Goal: Task Accomplishment & Management: Use online tool/utility

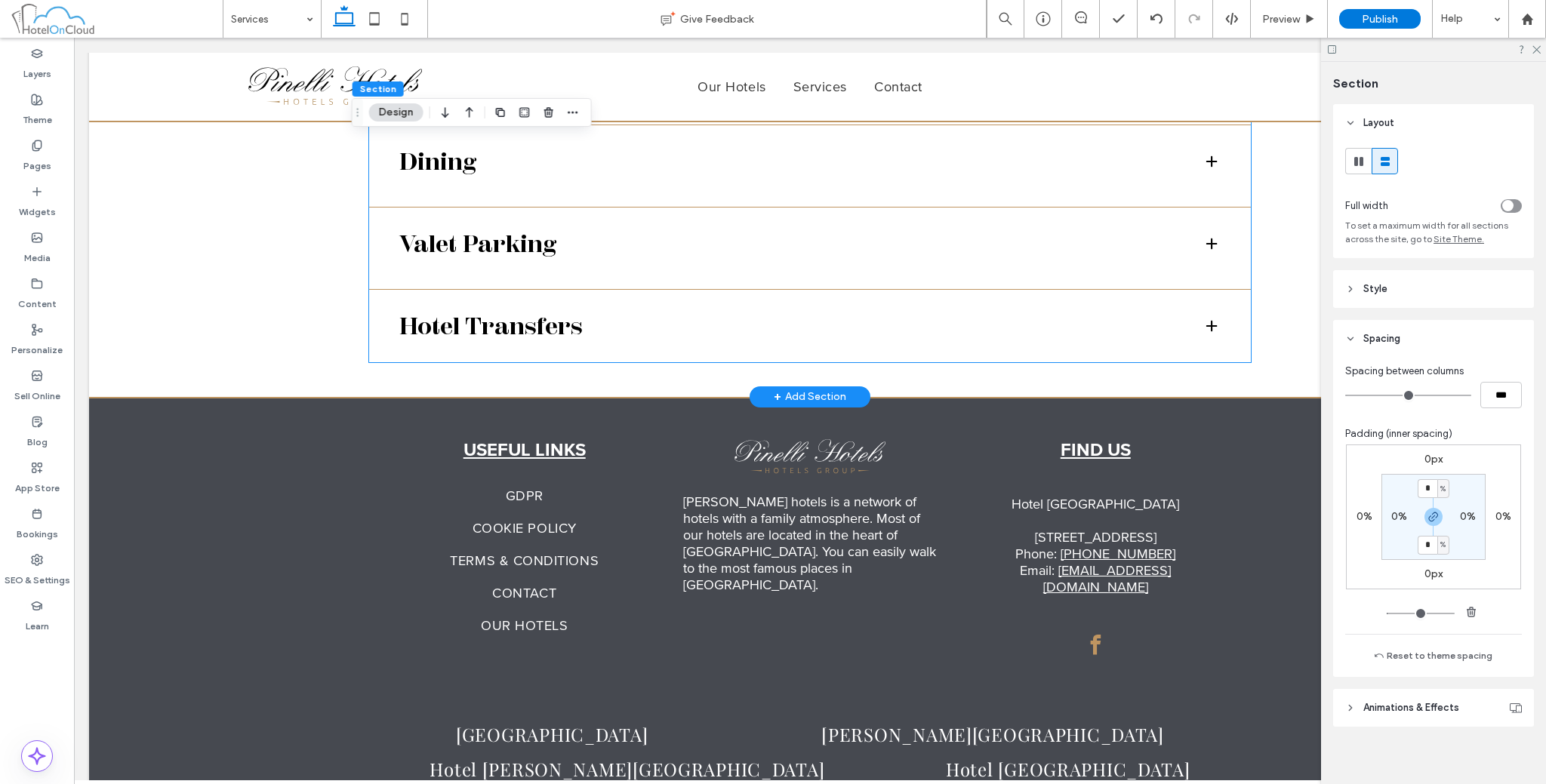
click at [1221, 295] on div "Hotel Transfers" at bounding box center [809, 325] width 881 height 73
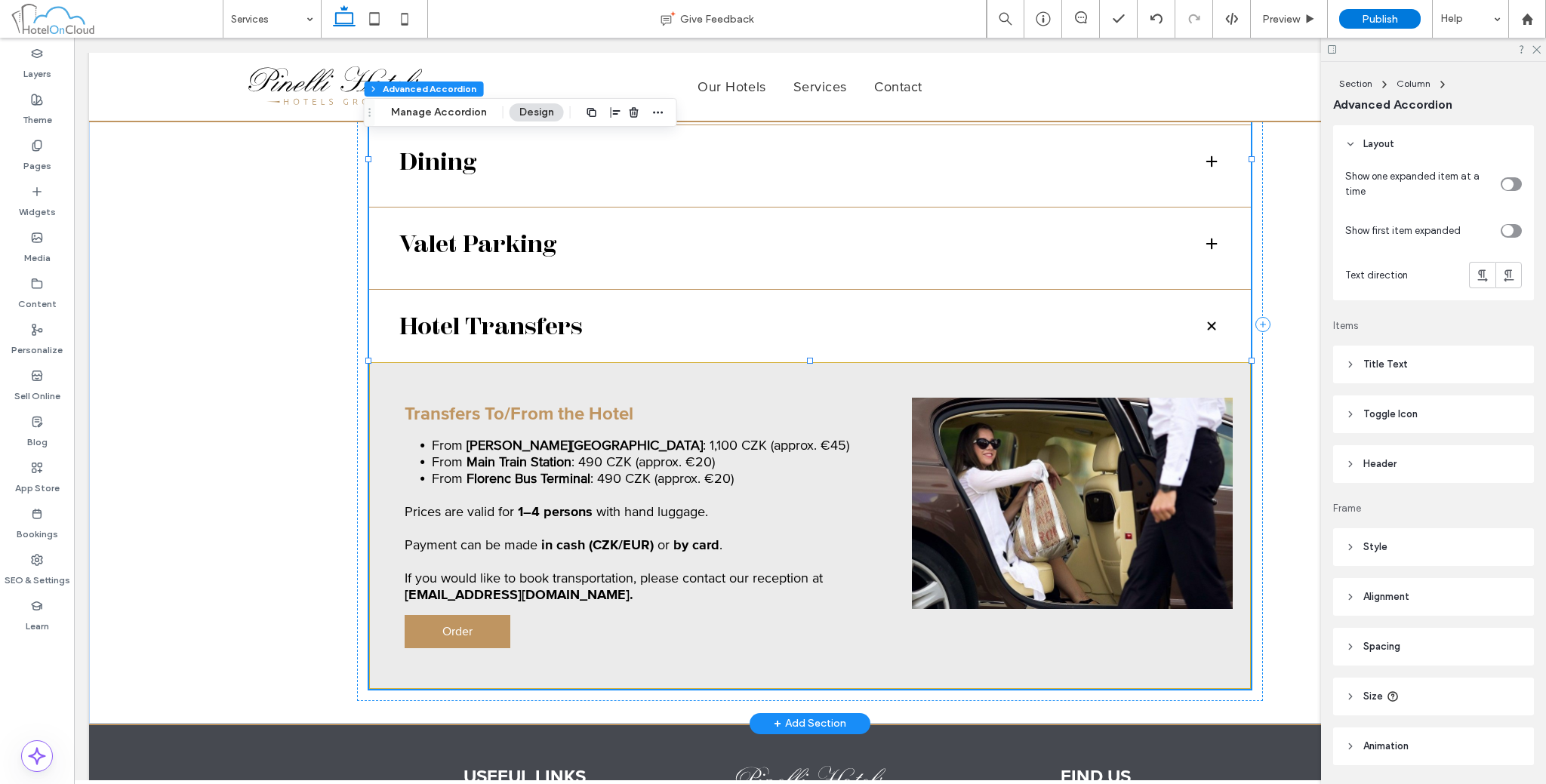
type input "***"
type input "**"
type input "****"
type input "*"
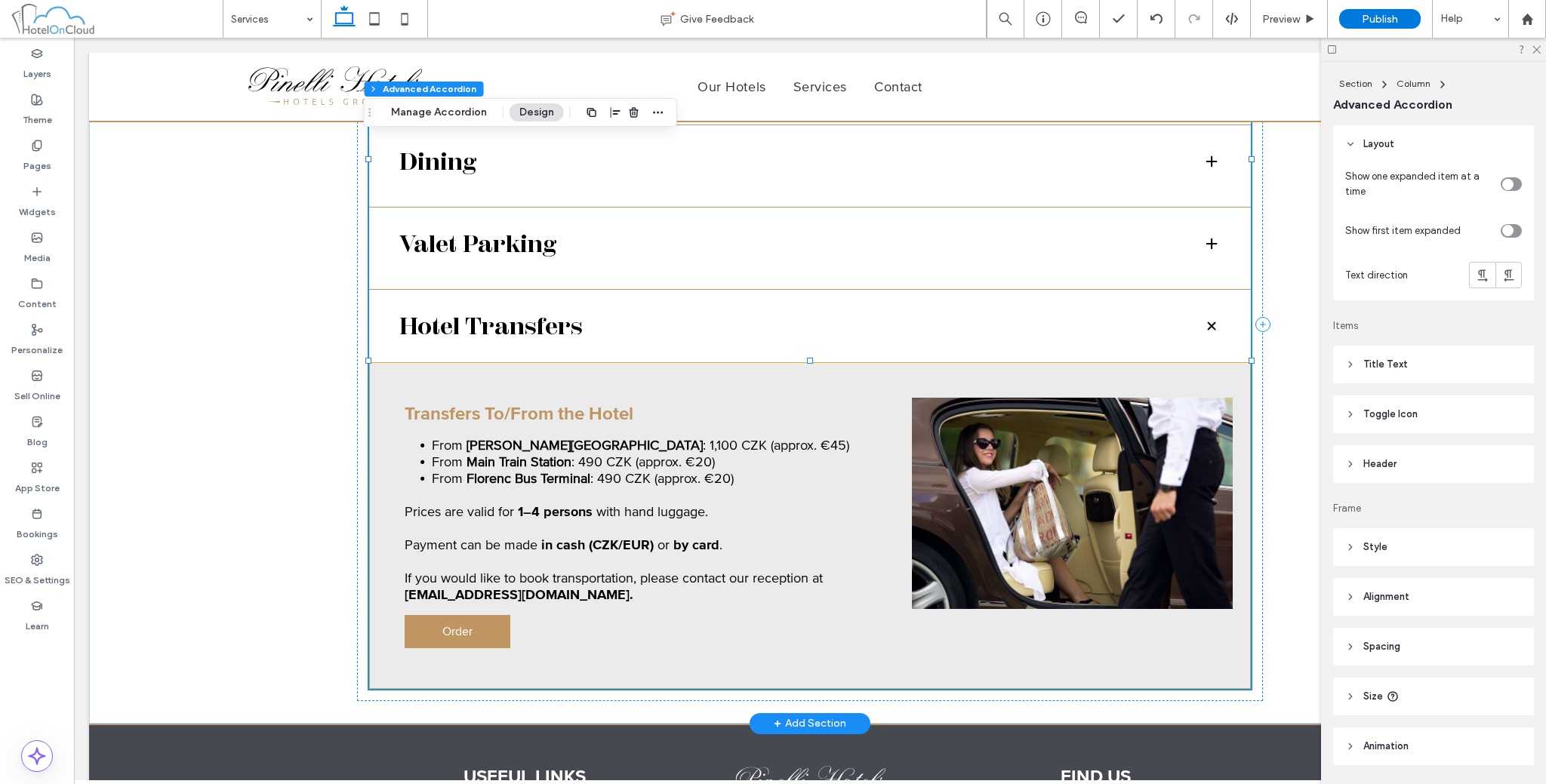
type input "*"
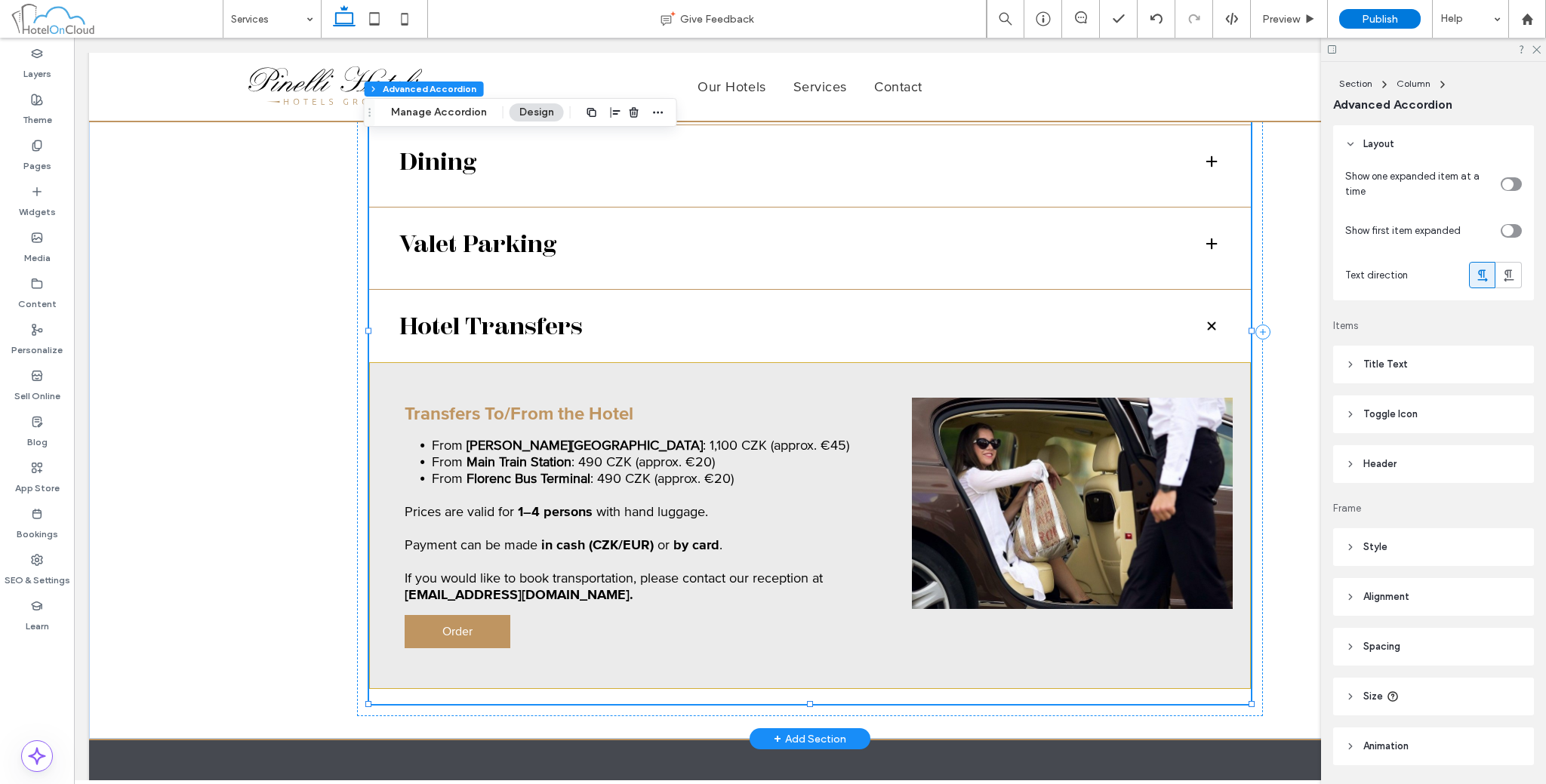
click at [1208, 316] on span at bounding box center [1211, 326] width 21 height 21
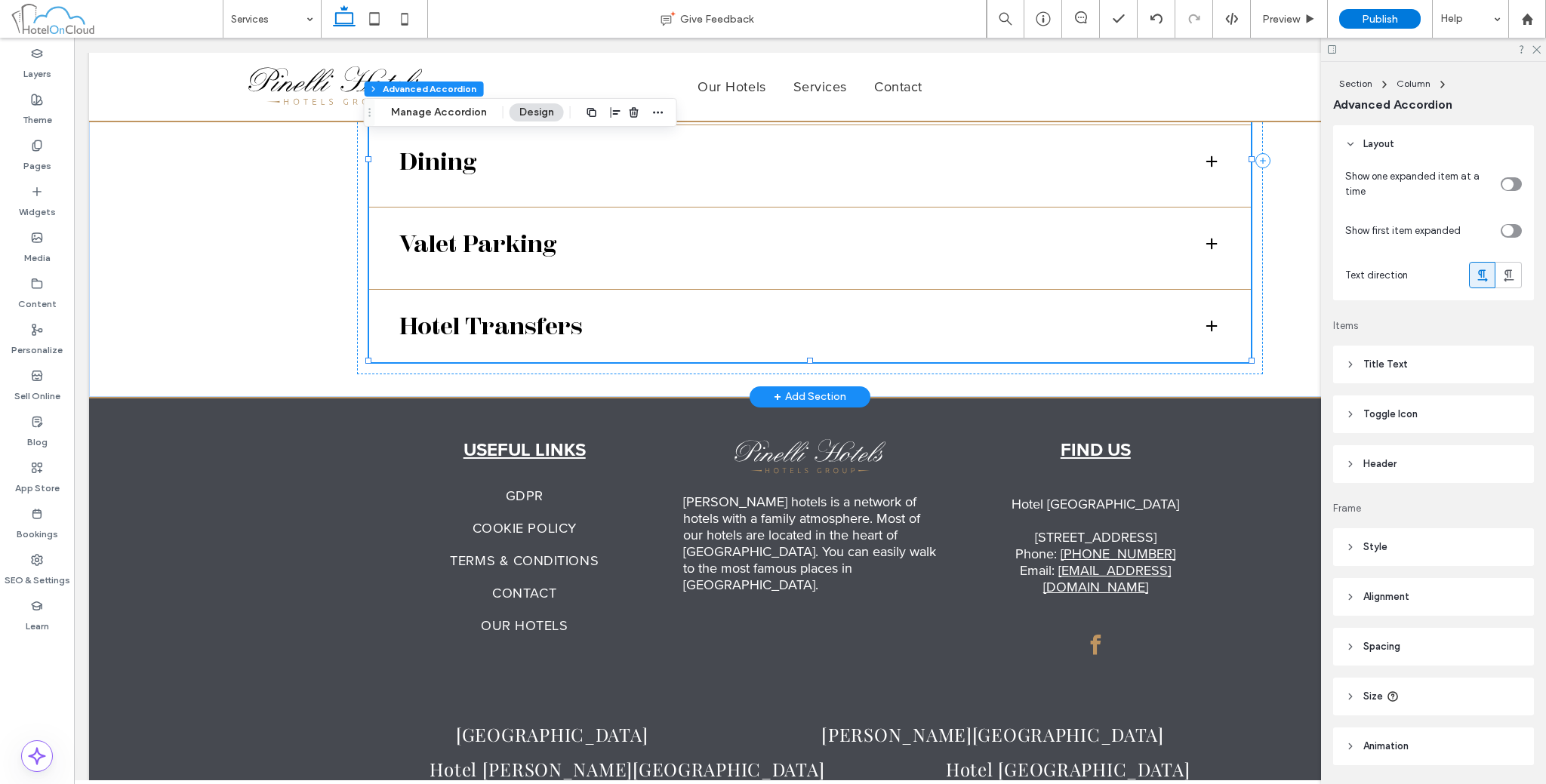
click at [1208, 318] on span at bounding box center [1211, 326] width 15 height 15
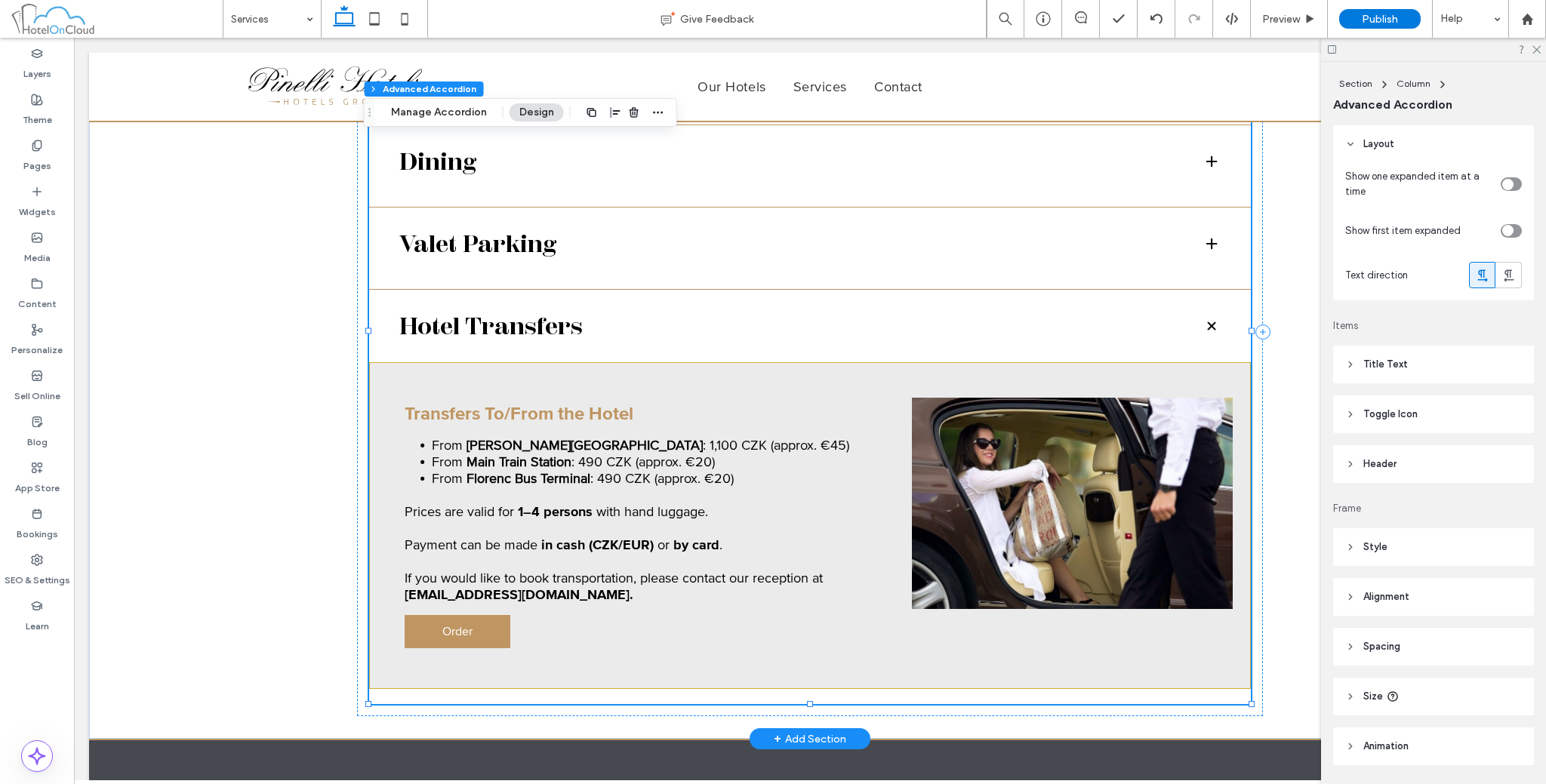
click at [1208, 316] on span at bounding box center [1211, 326] width 21 height 21
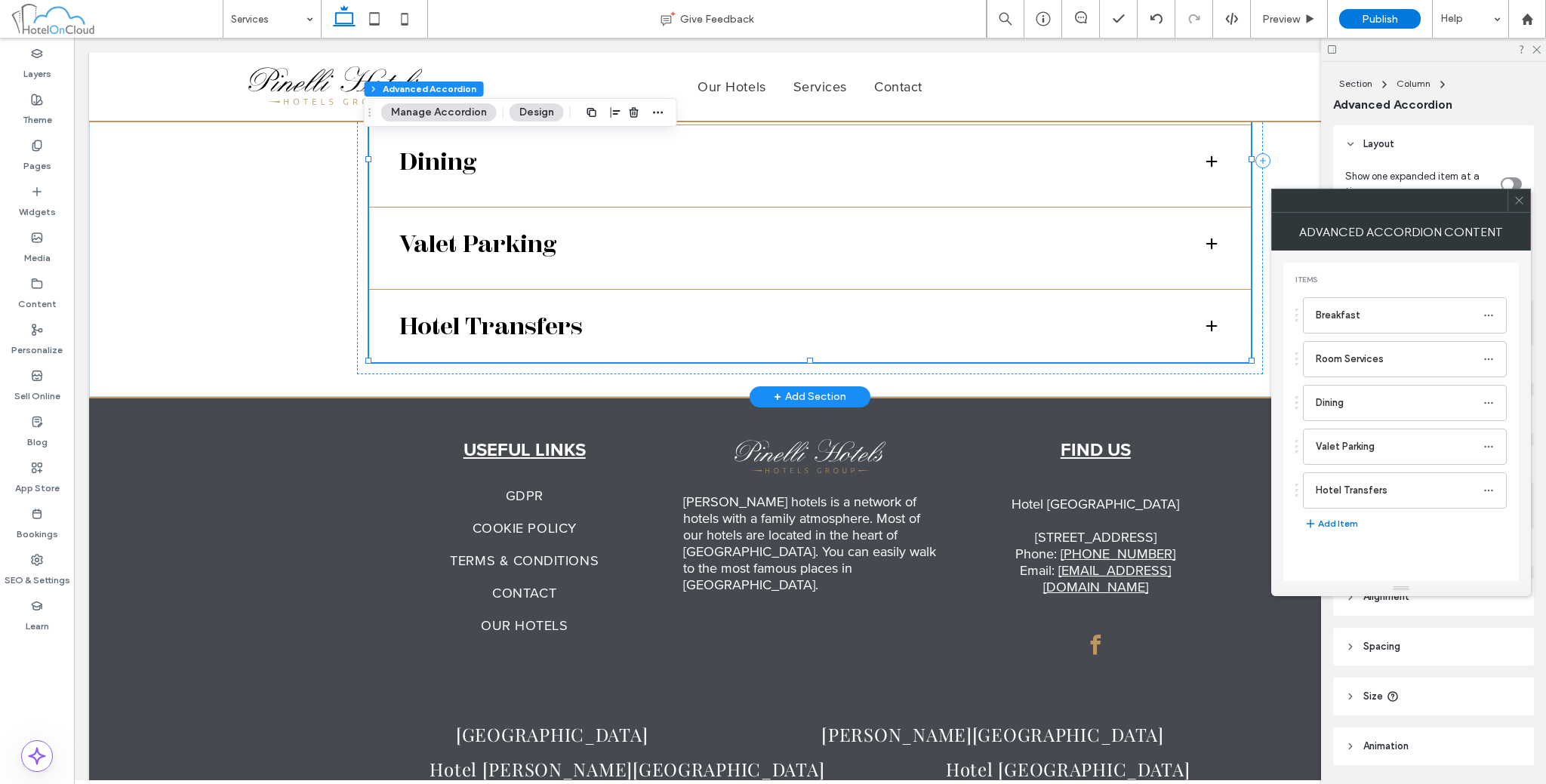
click at [1208, 318] on span at bounding box center [1211, 326] width 15 height 15
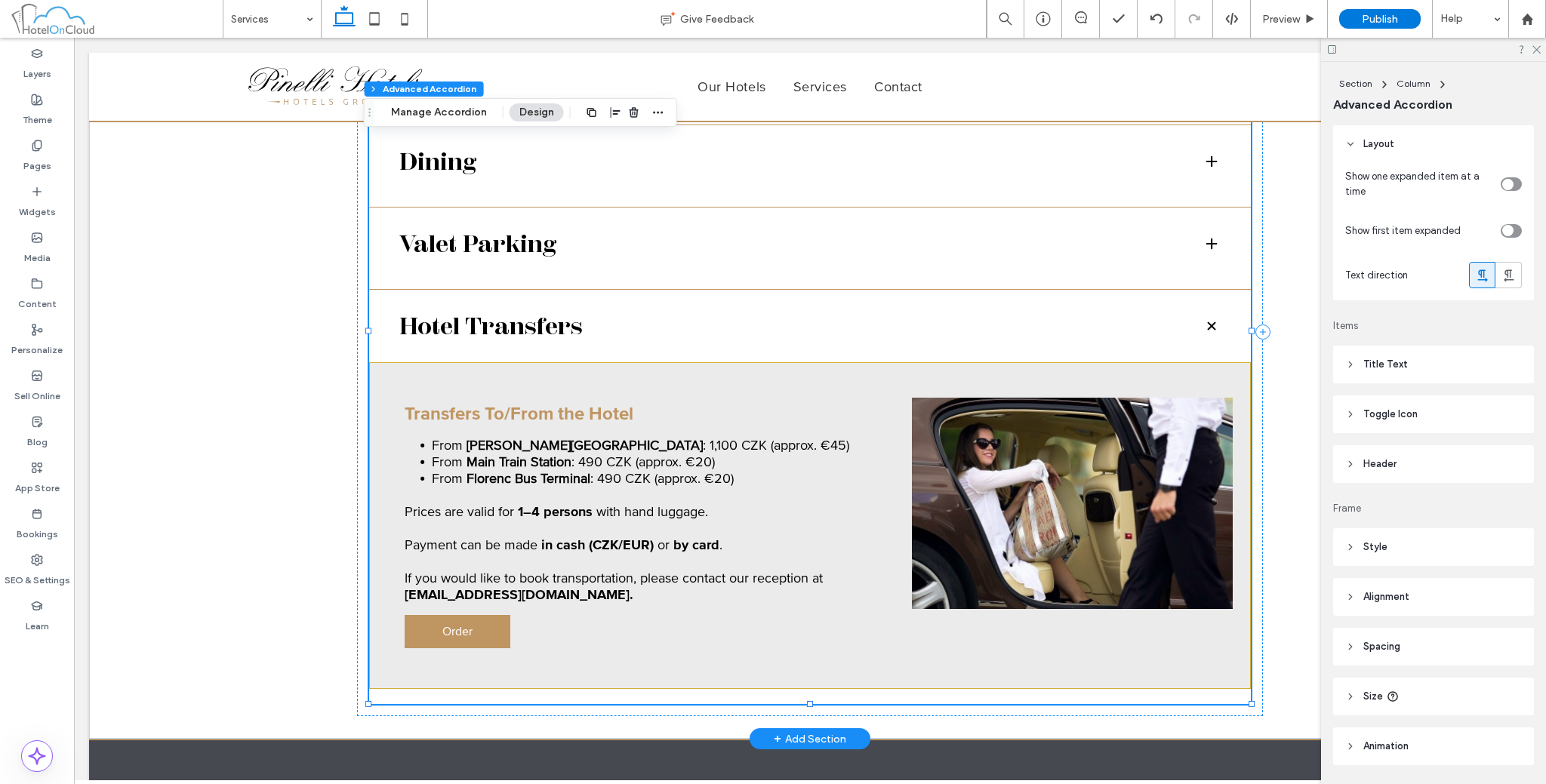
click at [1208, 316] on span at bounding box center [1211, 326] width 21 height 21
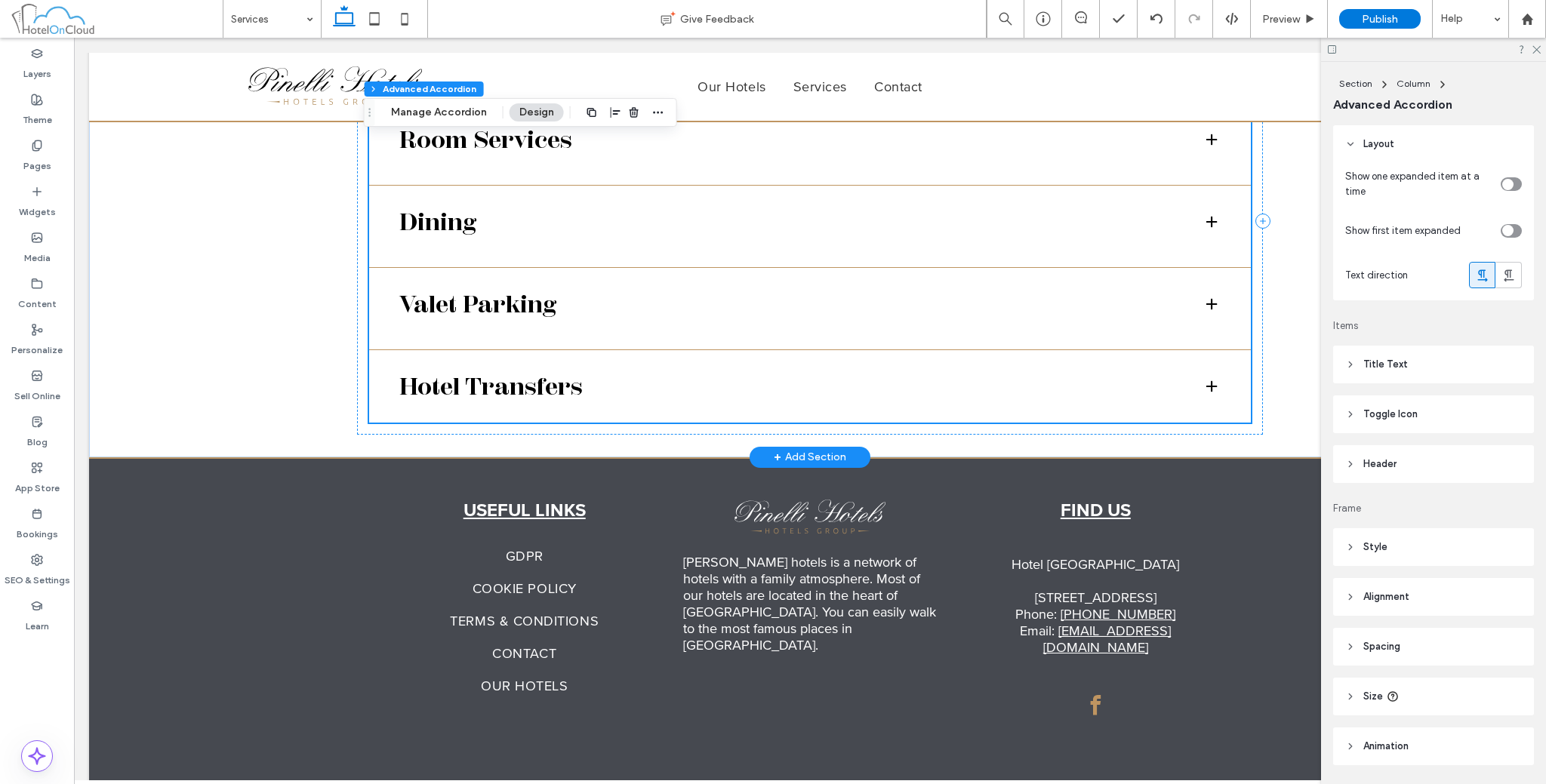
scroll to position [1266, 0]
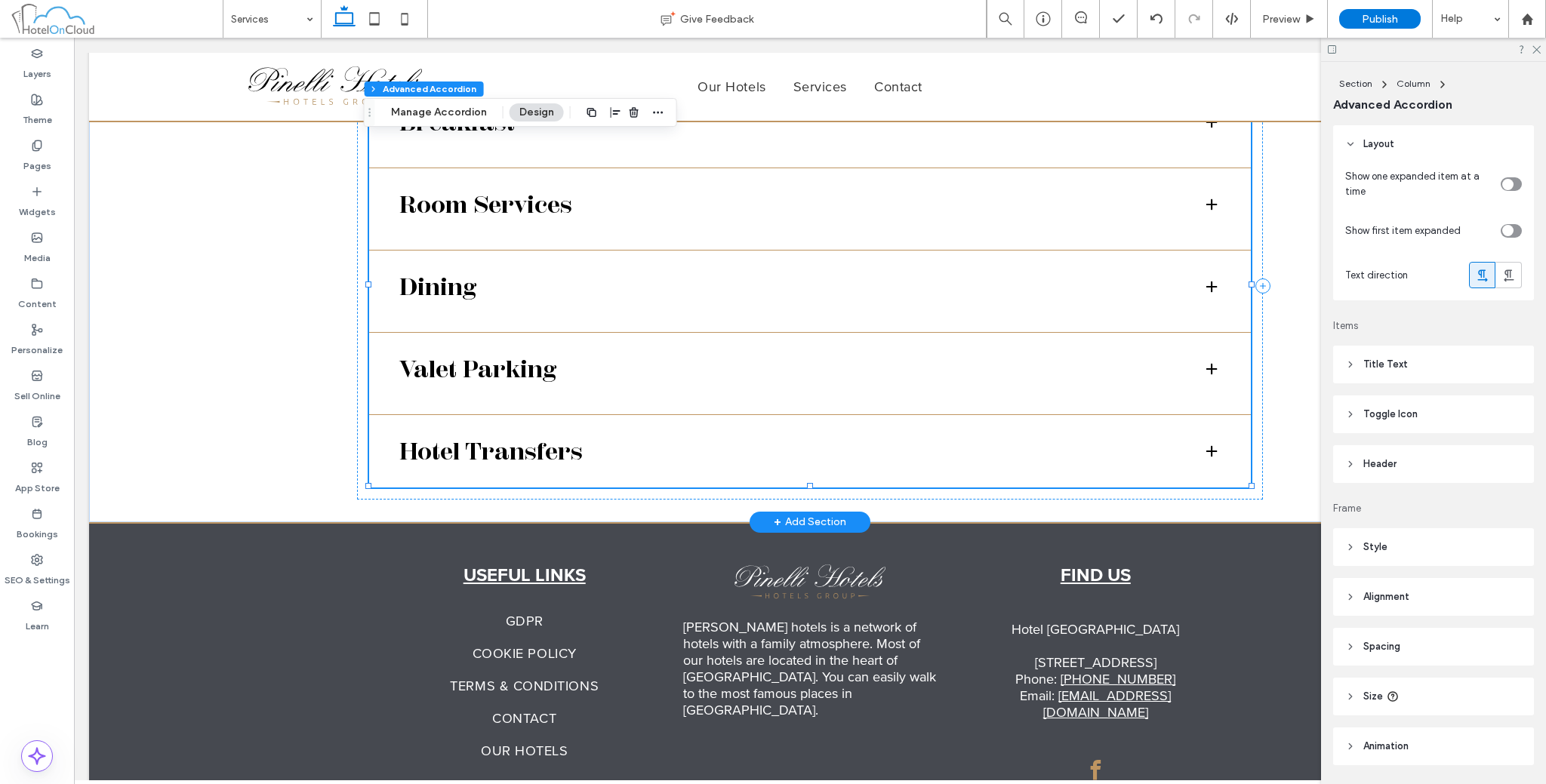
click at [1207, 444] on span at bounding box center [1211, 451] width 15 height 15
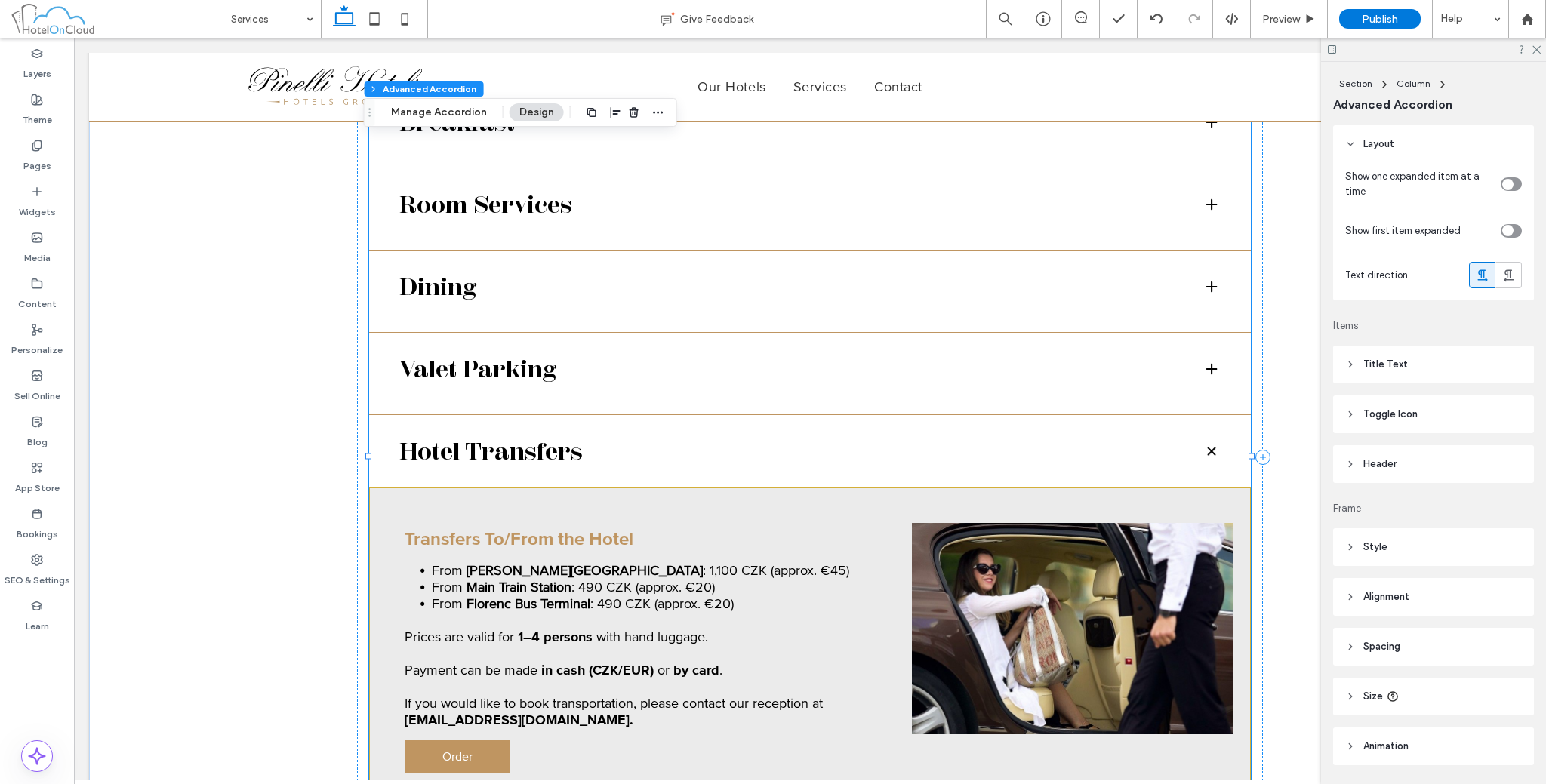
click at [1207, 441] on span at bounding box center [1211, 451] width 21 height 21
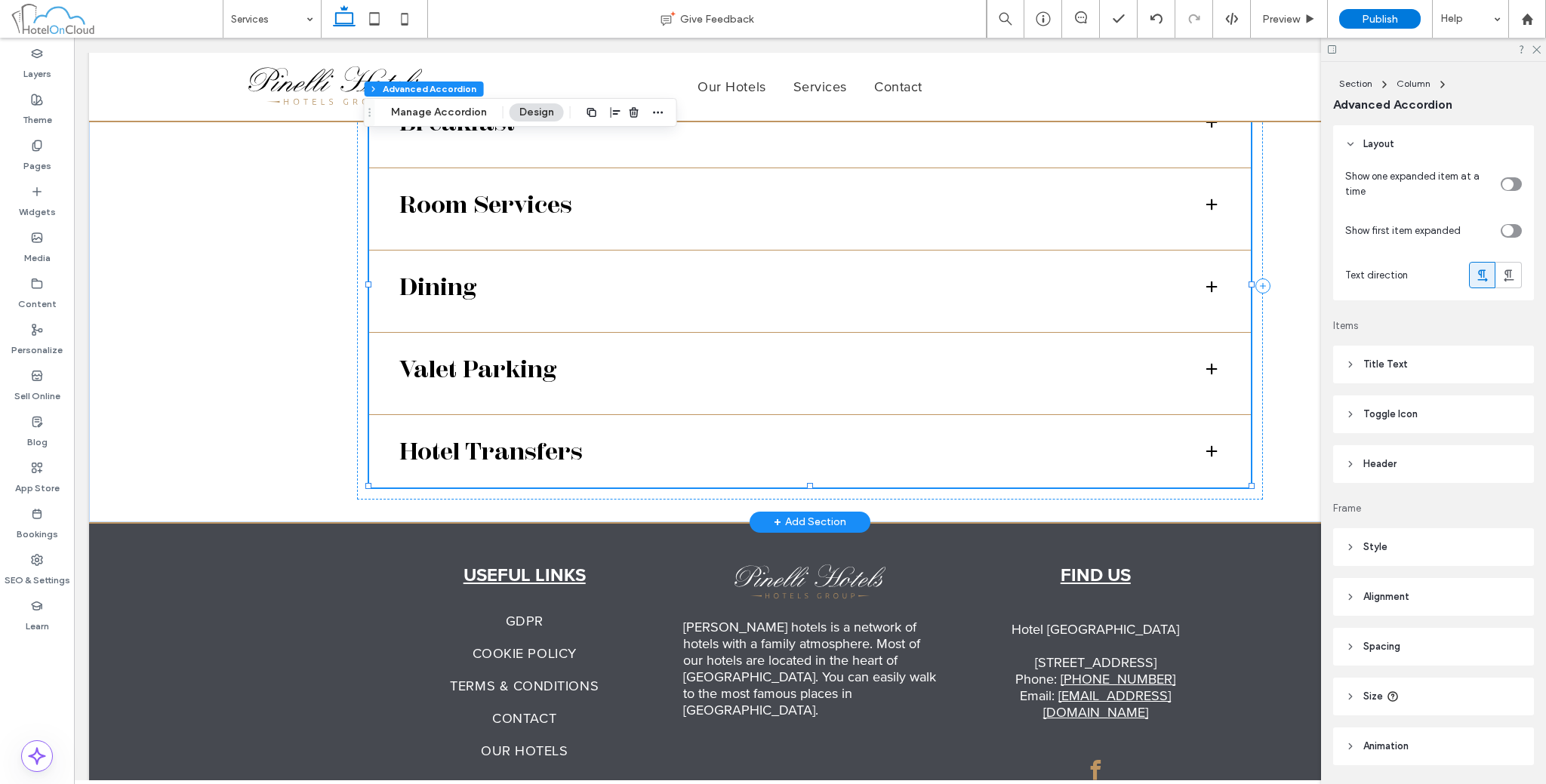
click at [1207, 444] on span at bounding box center [1211, 451] width 15 height 15
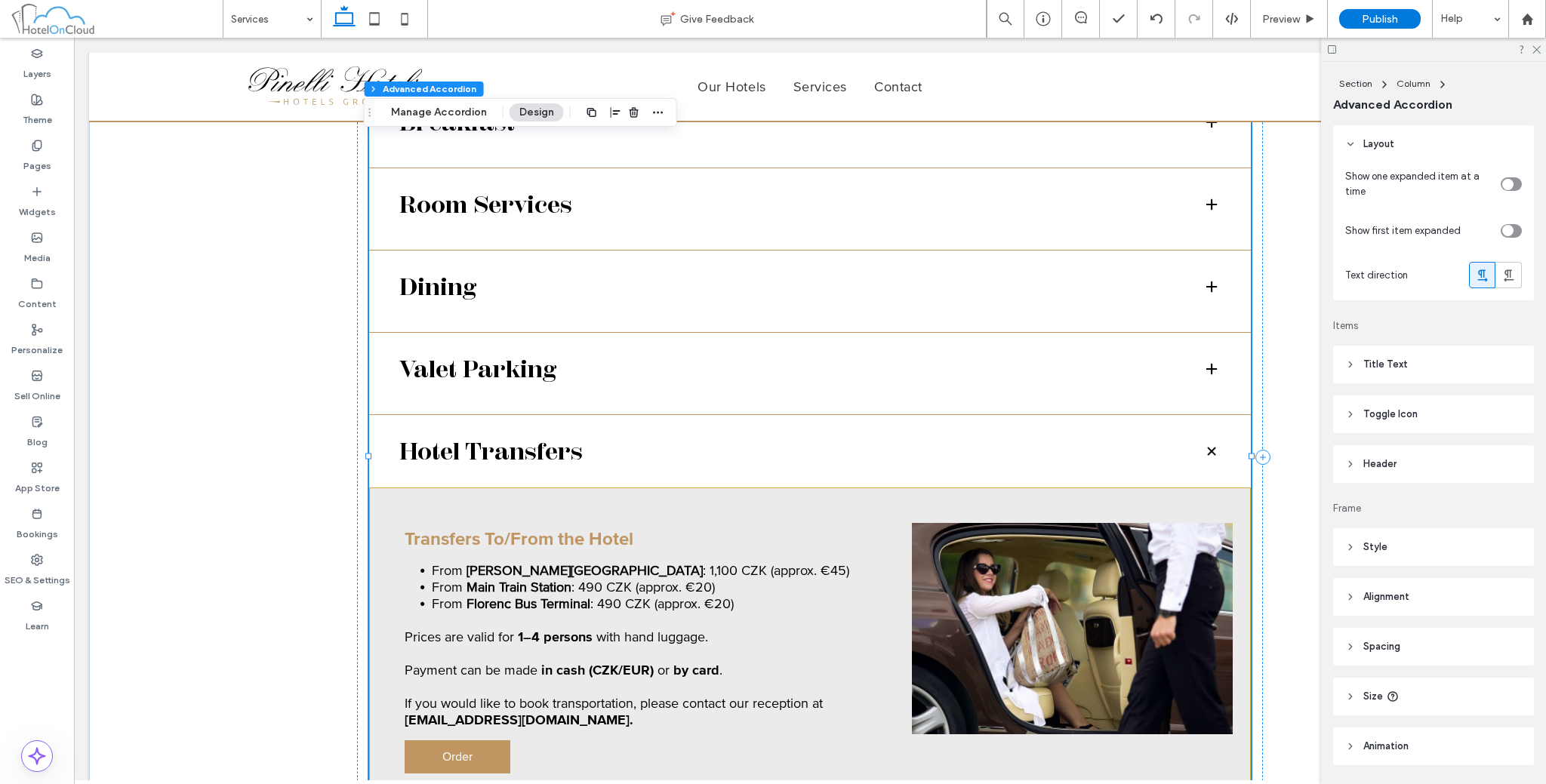
click at [1207, 441] on span at bounding box center [1211, 451] width 21 height 21
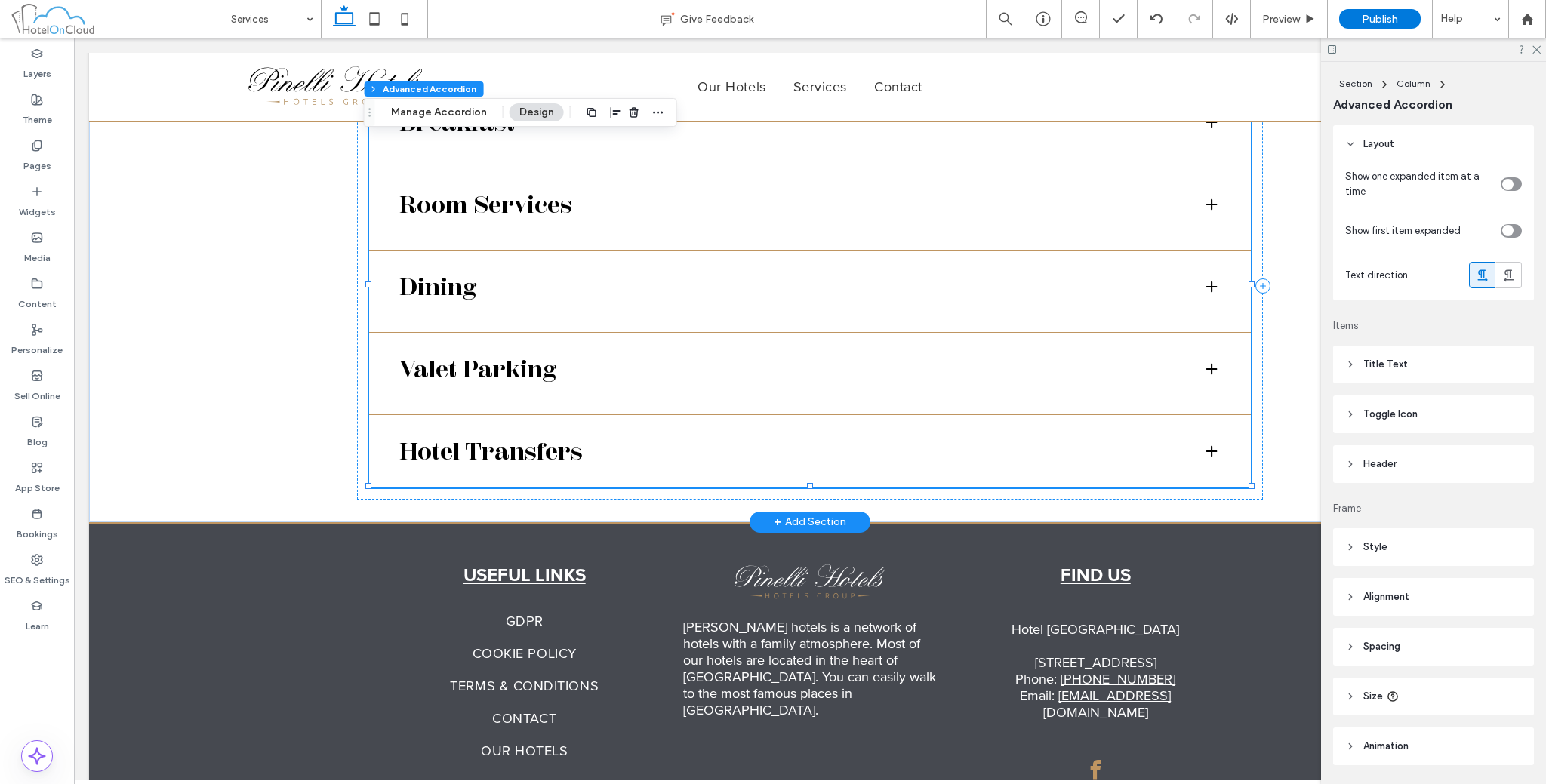
click at [1207, 444] on span at bounding box center [1211, 451] width 15 height 15
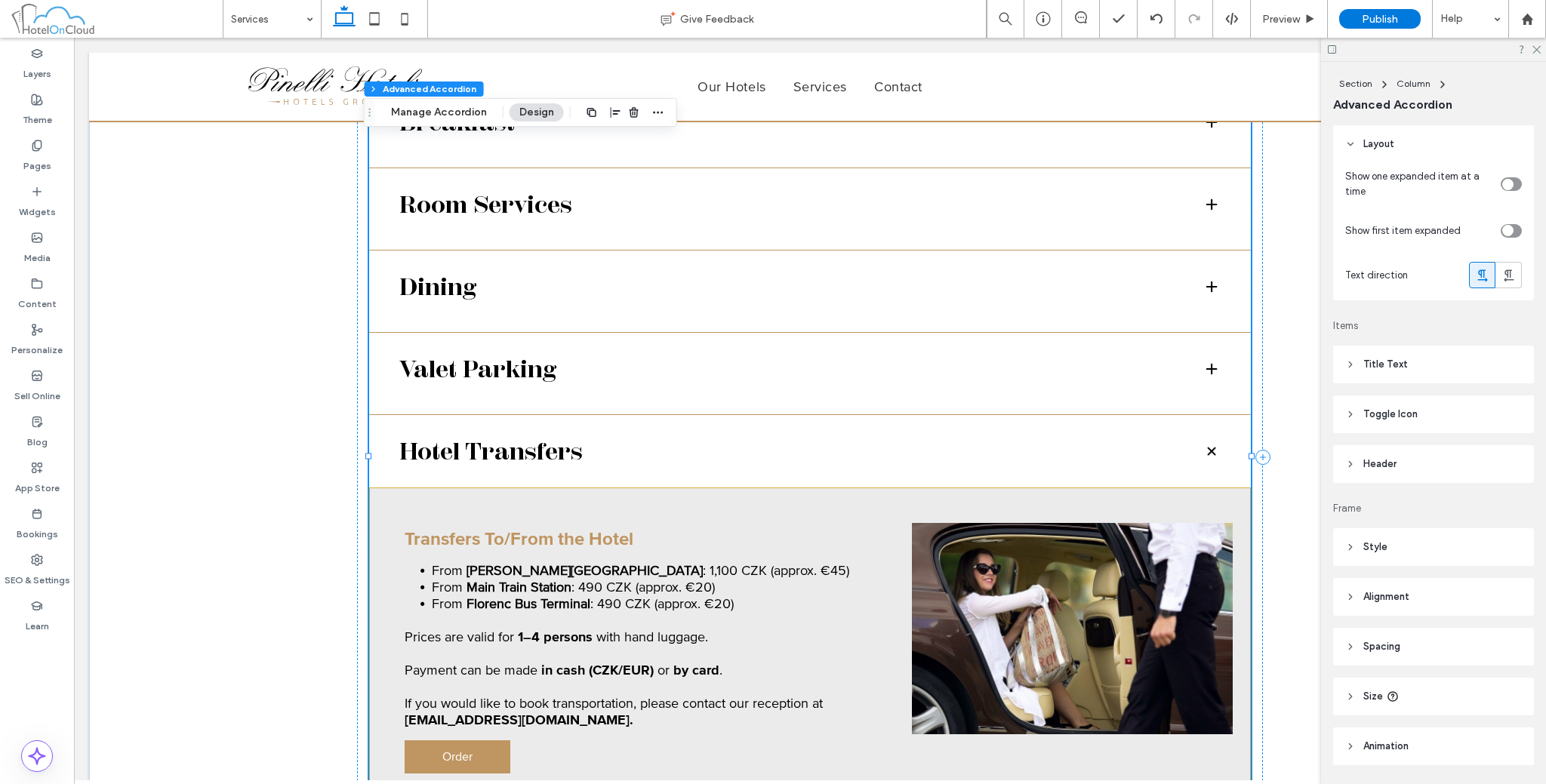
click at [1207, 441] on span at bounding box center [1211, 451] width 21 height 21
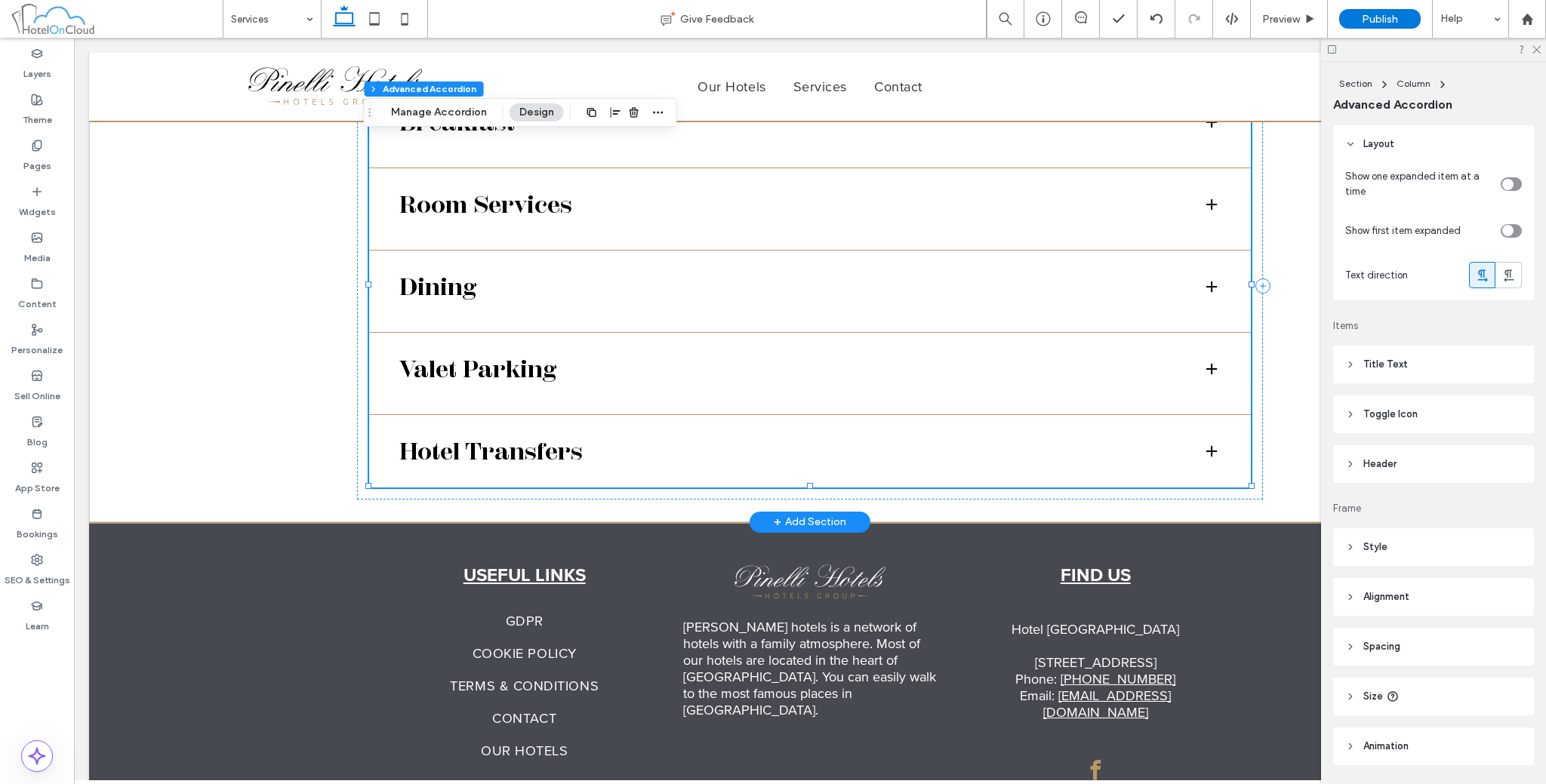
click at [1207, 444] on span at bounding box center [1211, 451] width 15 height 15
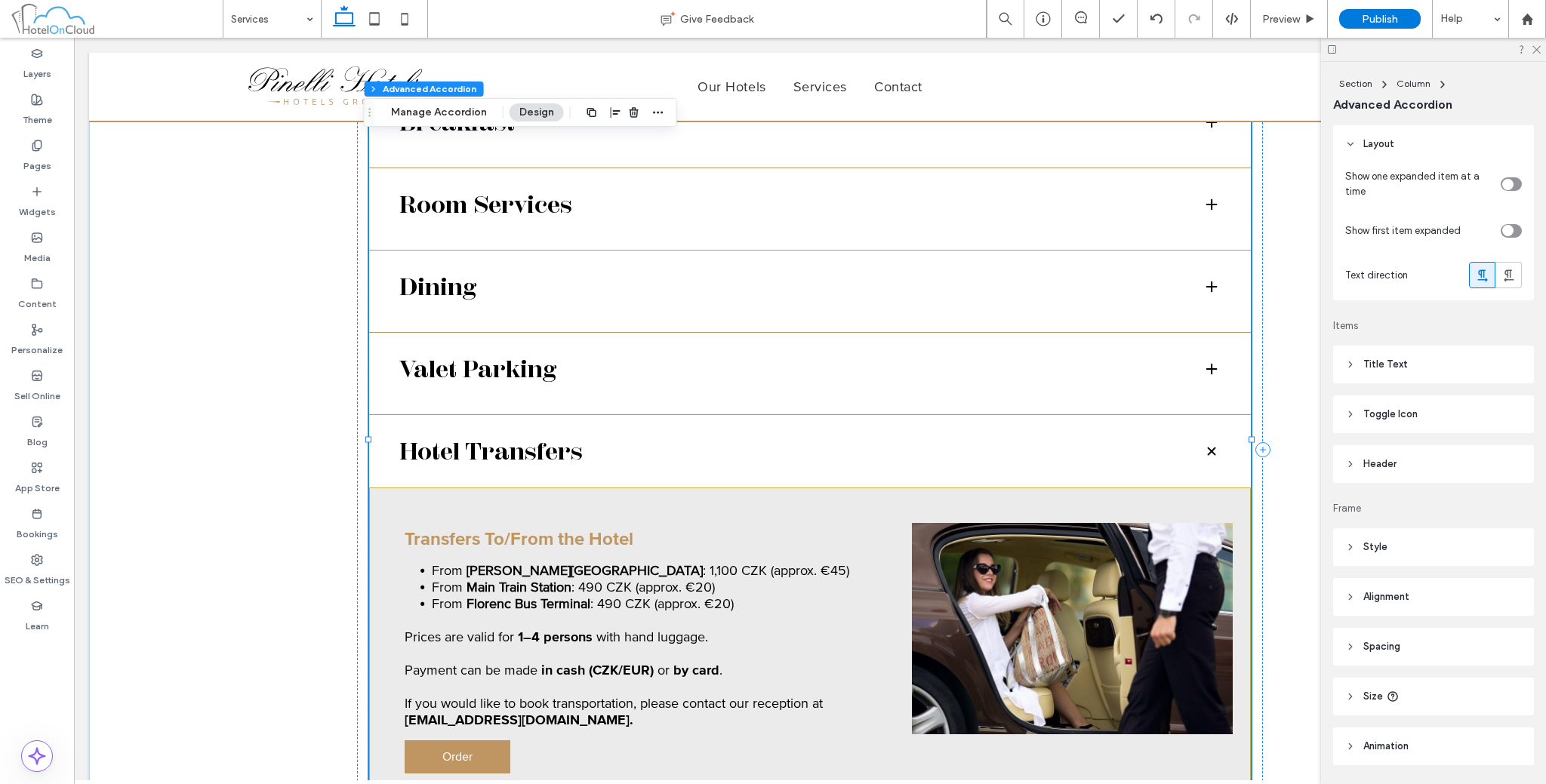
click at [1207, 441] on span at bounding box center [1211, 451] width 21 height 21
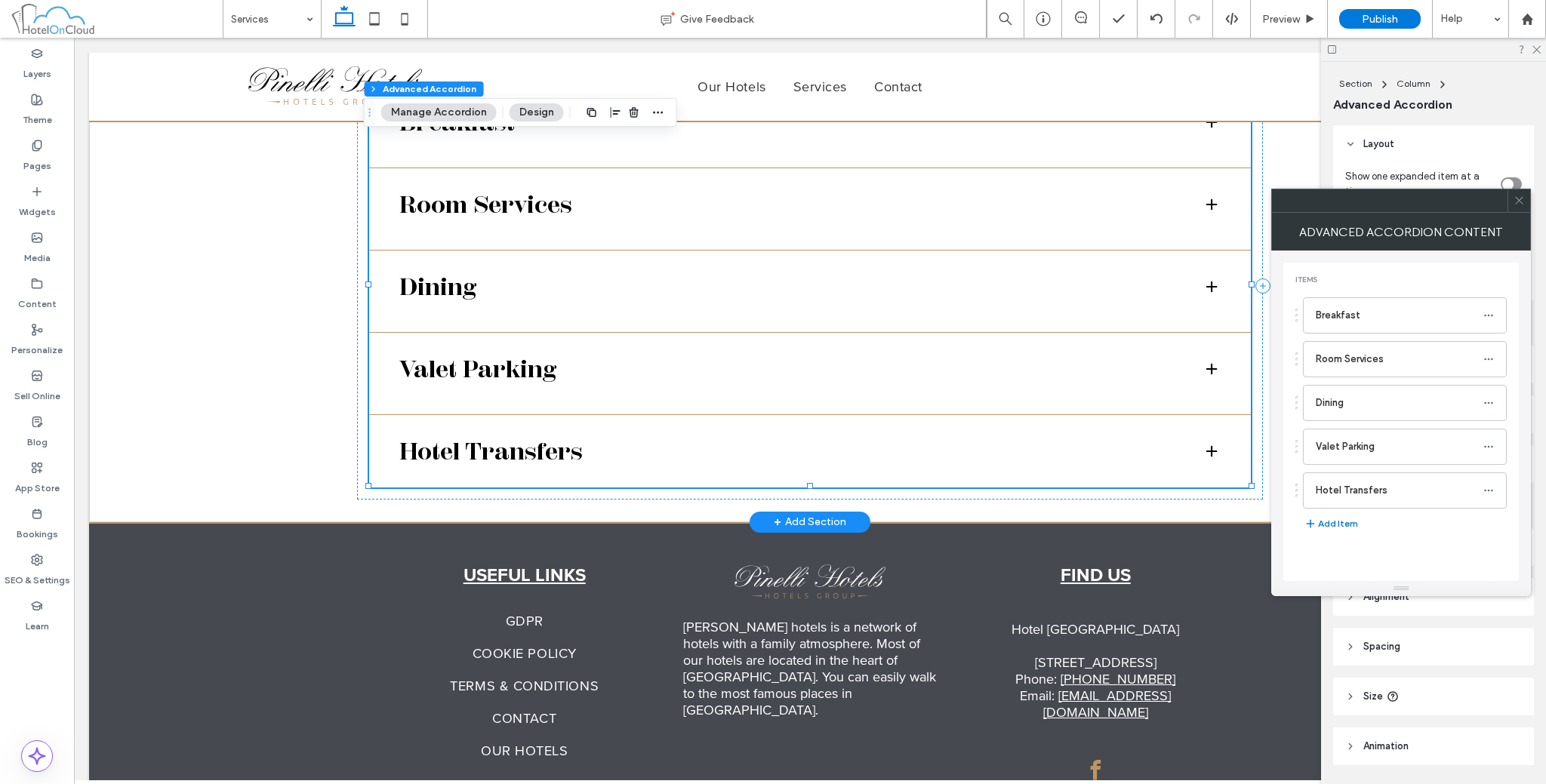
click at [1207, 444] on span at bounding box center [1211, 451] width 15 height 15
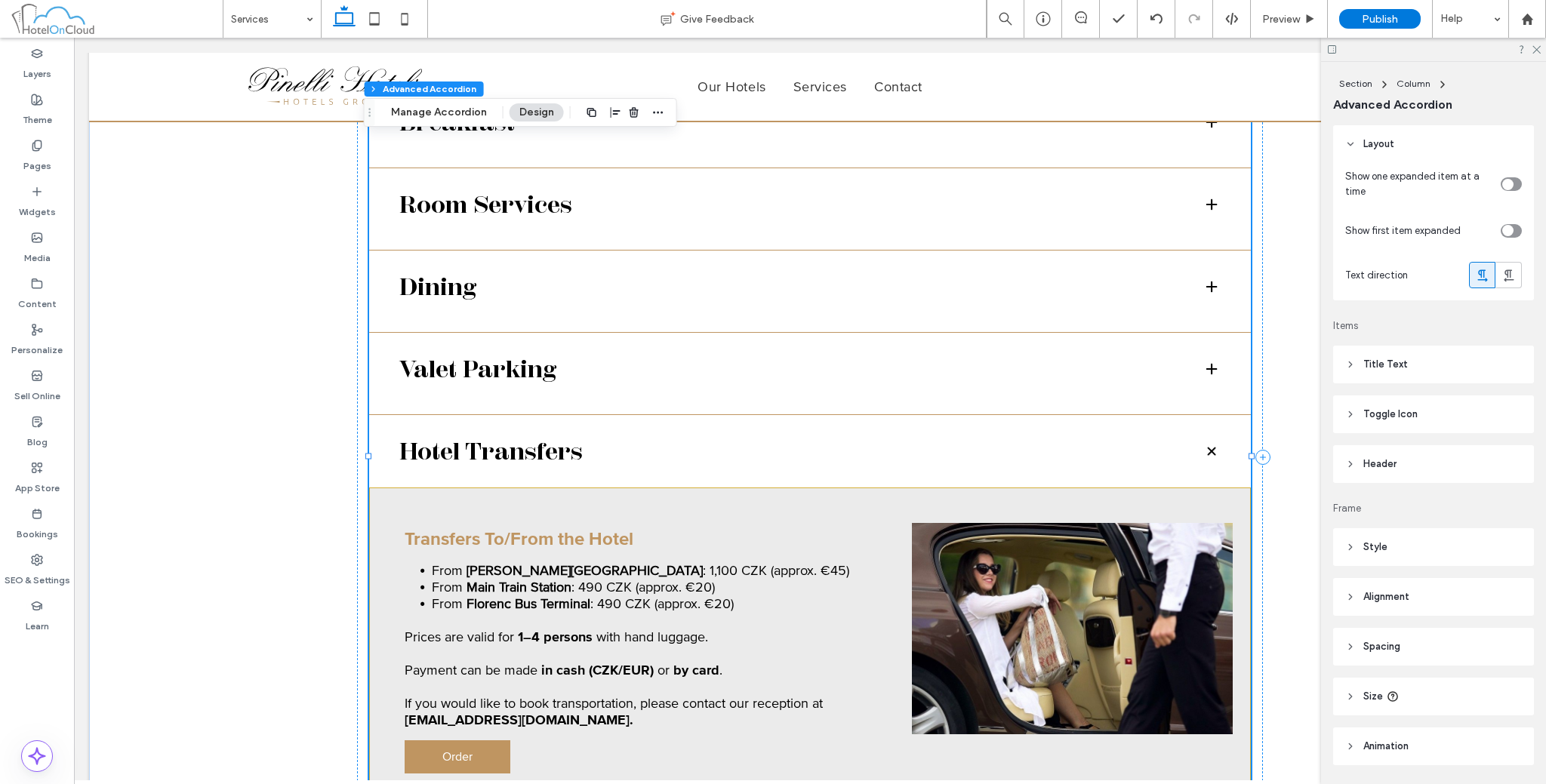
click at [1207, 441] on span at bounding box center [1211, 451] width 21 height 21
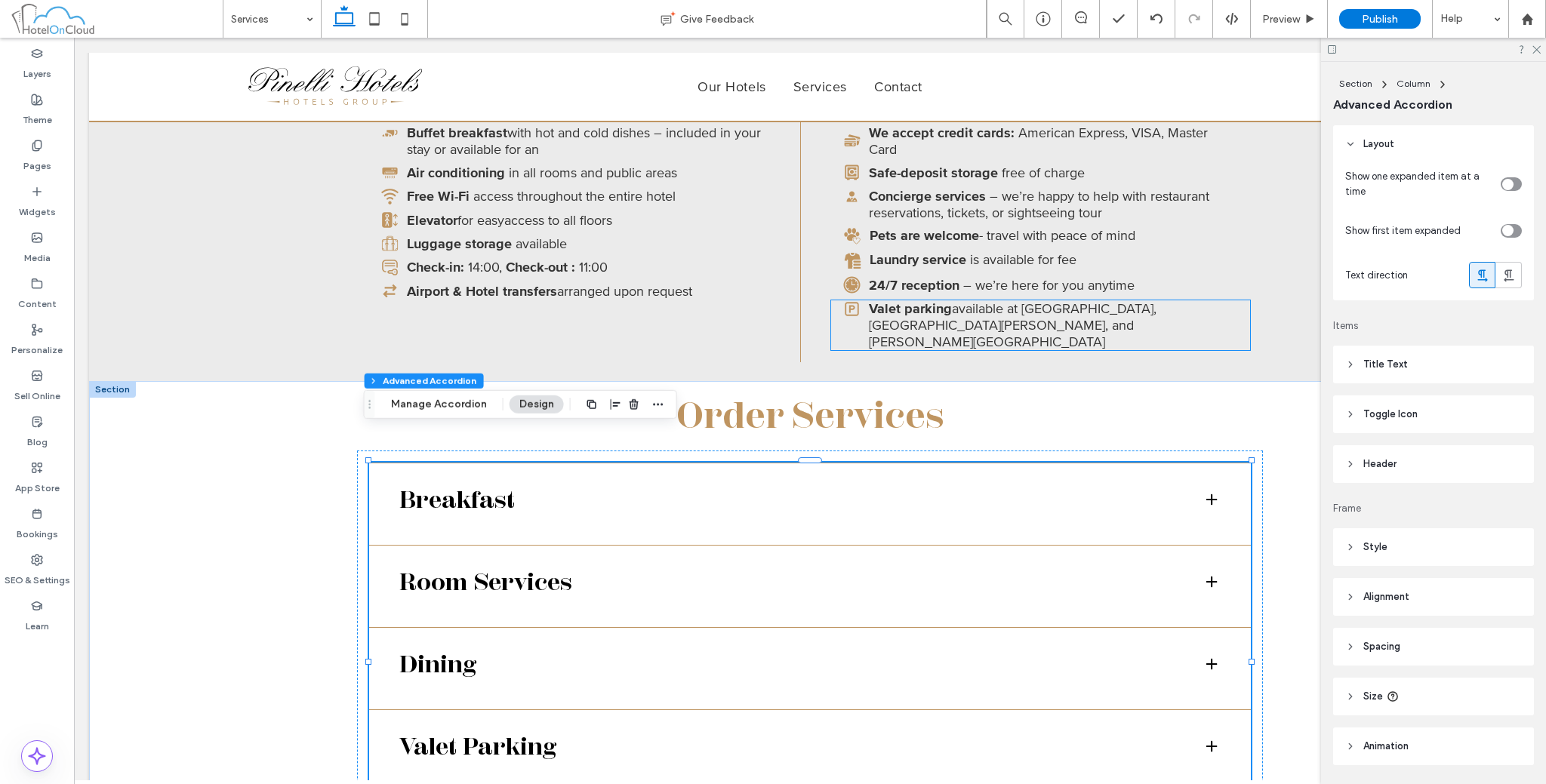
scroll to position [511, 0]
